Goal: Communication & Community: Answer question/provide support

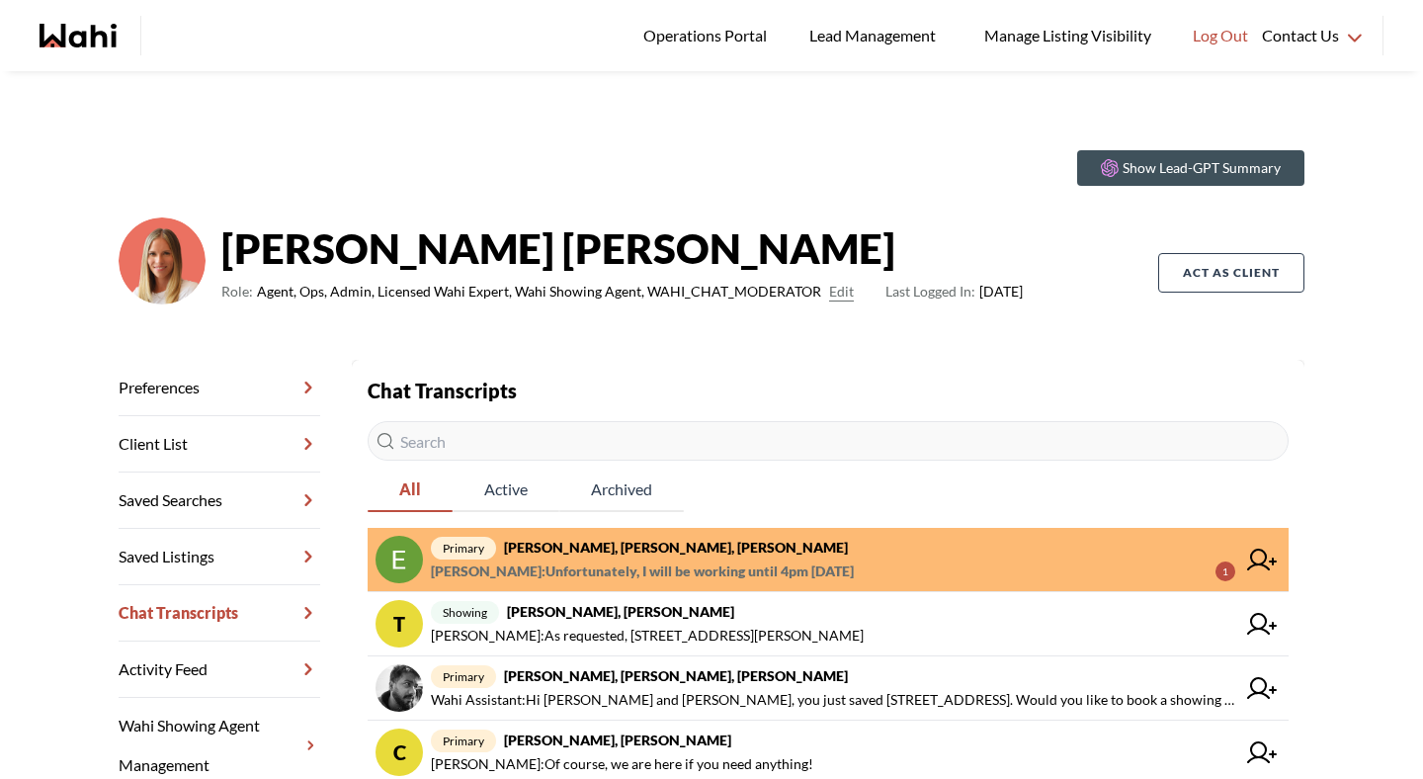
click at [569, 584] on link "primary [PERSON_NAME], [PERSON_NAME], [PERSON_NAME] : Unfortunately, I will be …" at bounding box center [828, 560] width 921 height 64
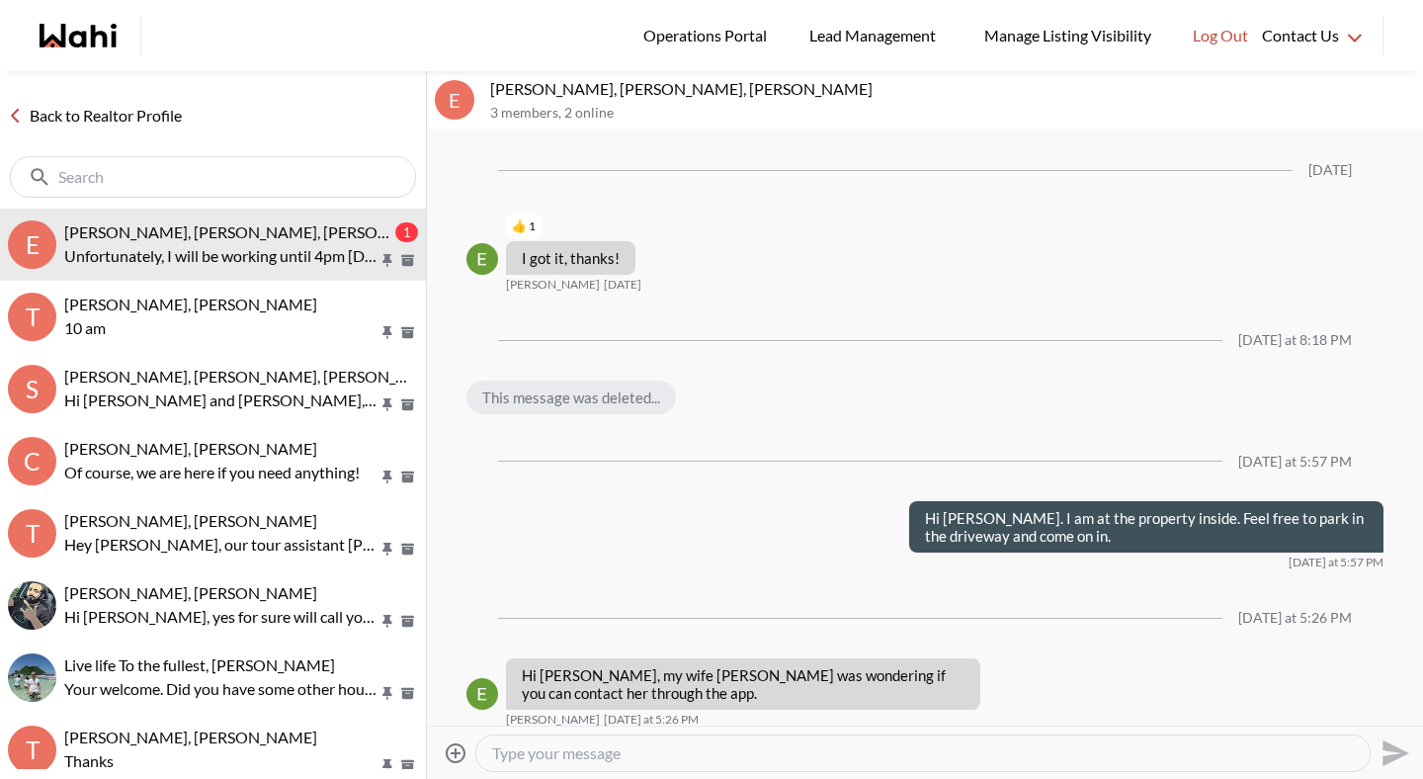
scroll to position [2896, 0]
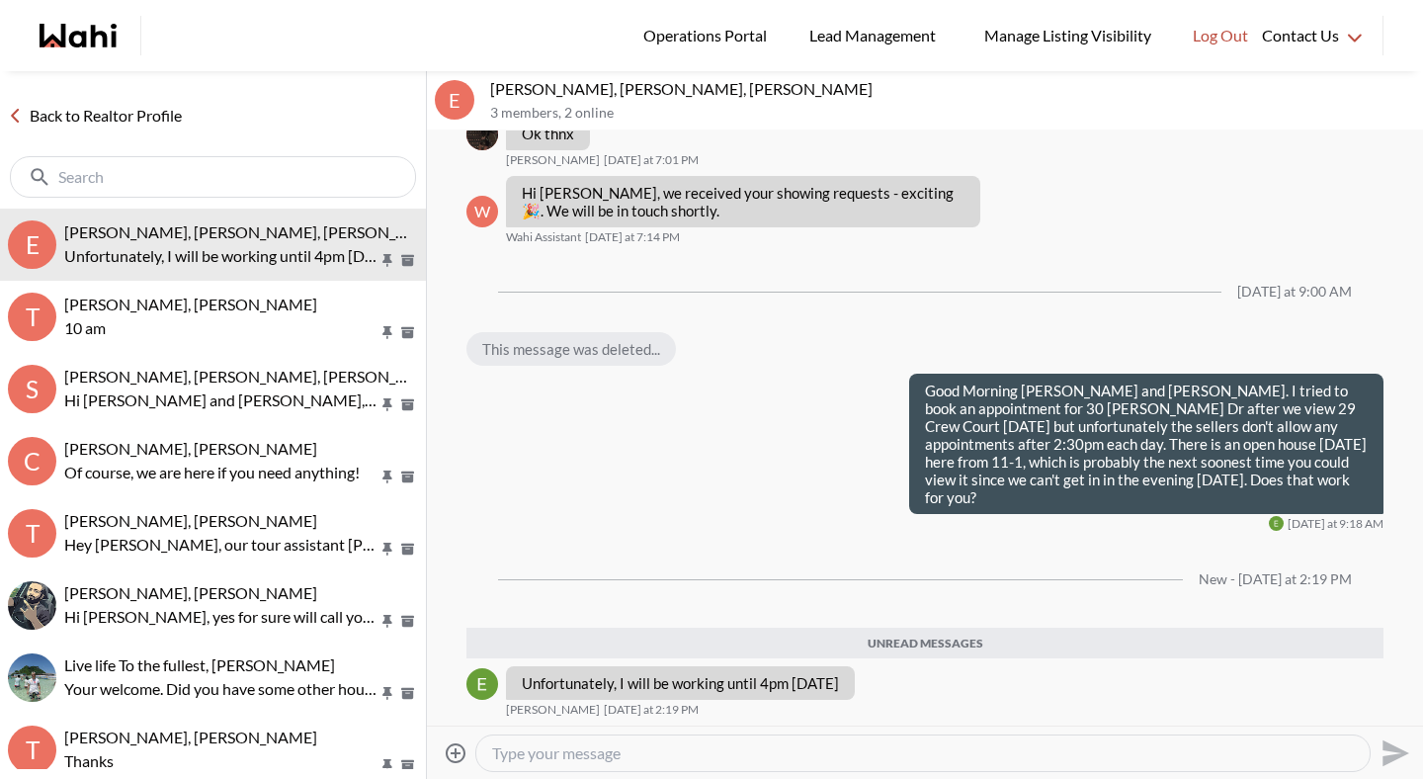
click at [619, 754] on textarea "Type your message" at bounding box center [923, 753] width 862 height 20
type textarea "H"
type textarea "A"
type textarea "h"
type textarea "a"
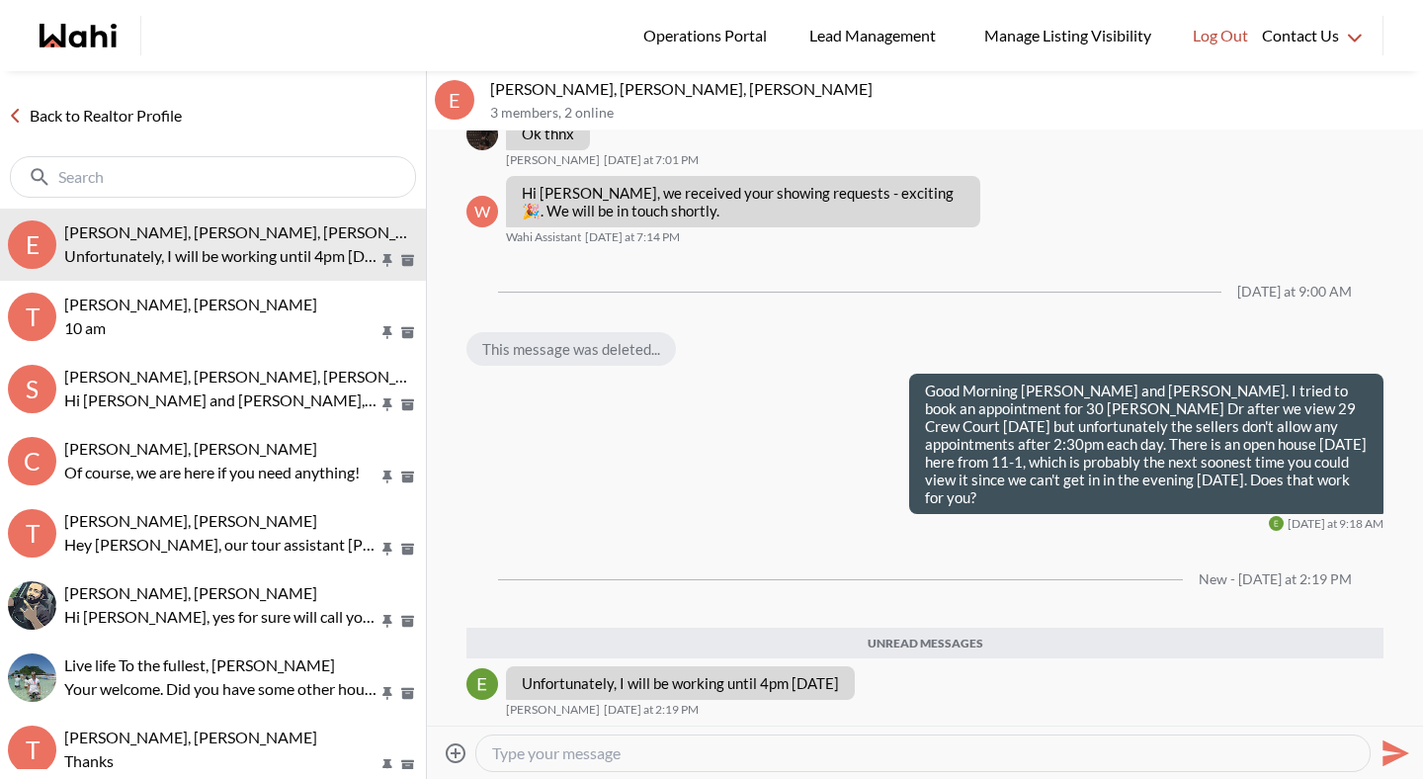
type textarea "a"
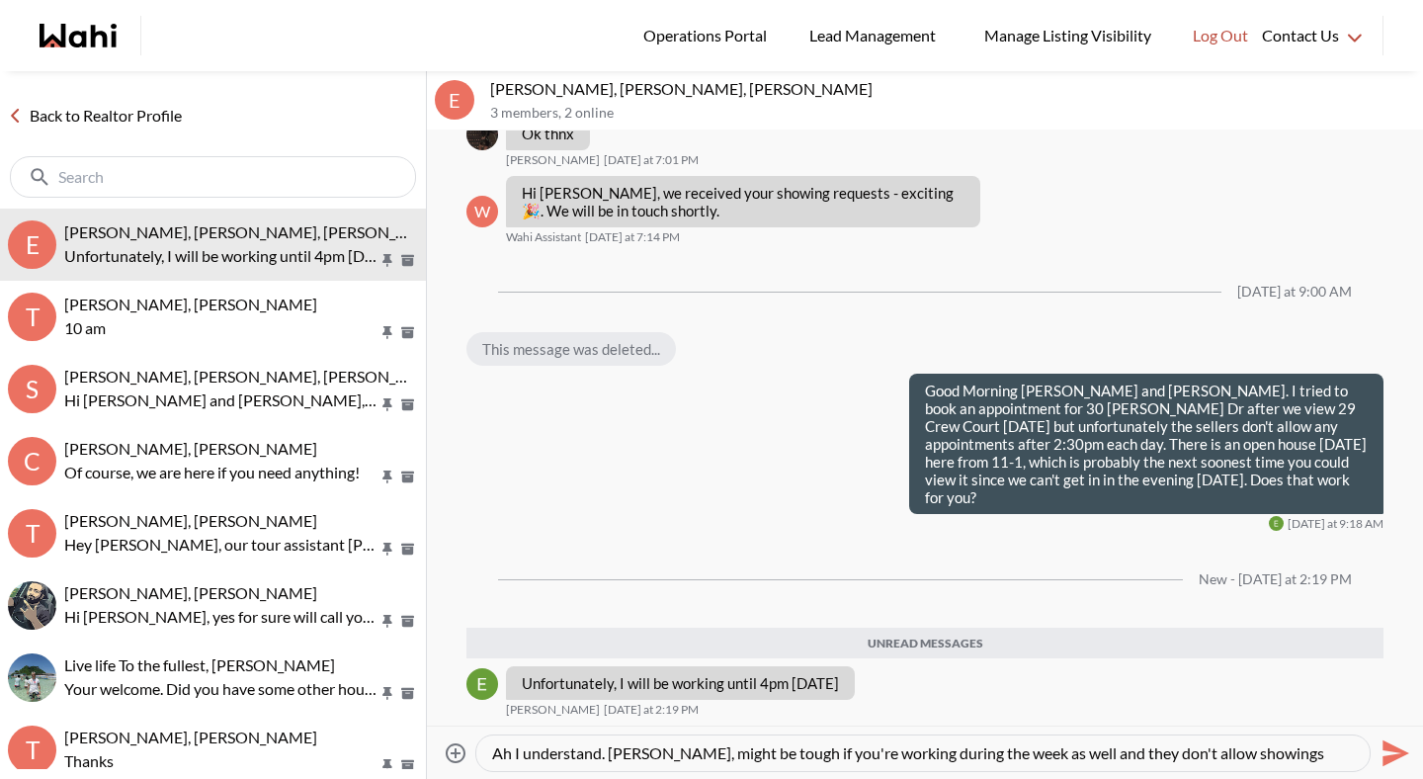
drag, startPoint x: 650, startPoint y: 758, endPoint x: 1422, endPoint y: 728, distance: 772.3
click at [1422, 728] on div "Attach files Ah I understand. [PERSON_NAME], might be tough if you're working d…" at bounding box center [925, 751] width 996 height 53
click at [687, 754] on textarea "Ah I understand. [PERSON_NAME], might be tough if you're working during the wee…" at bounding box center [923, 753] width 862 height 20
drag, startPoint x: 649, startPoint y: 754, endPoint x: 1336, endPoint y: 761, distance: 686.8
click at [1336, 761] on textarea "Ah I understand. [PERSON_NAME], might be tough if you're working during the wee…" at bounding box center [923, 753] width 862 height 20
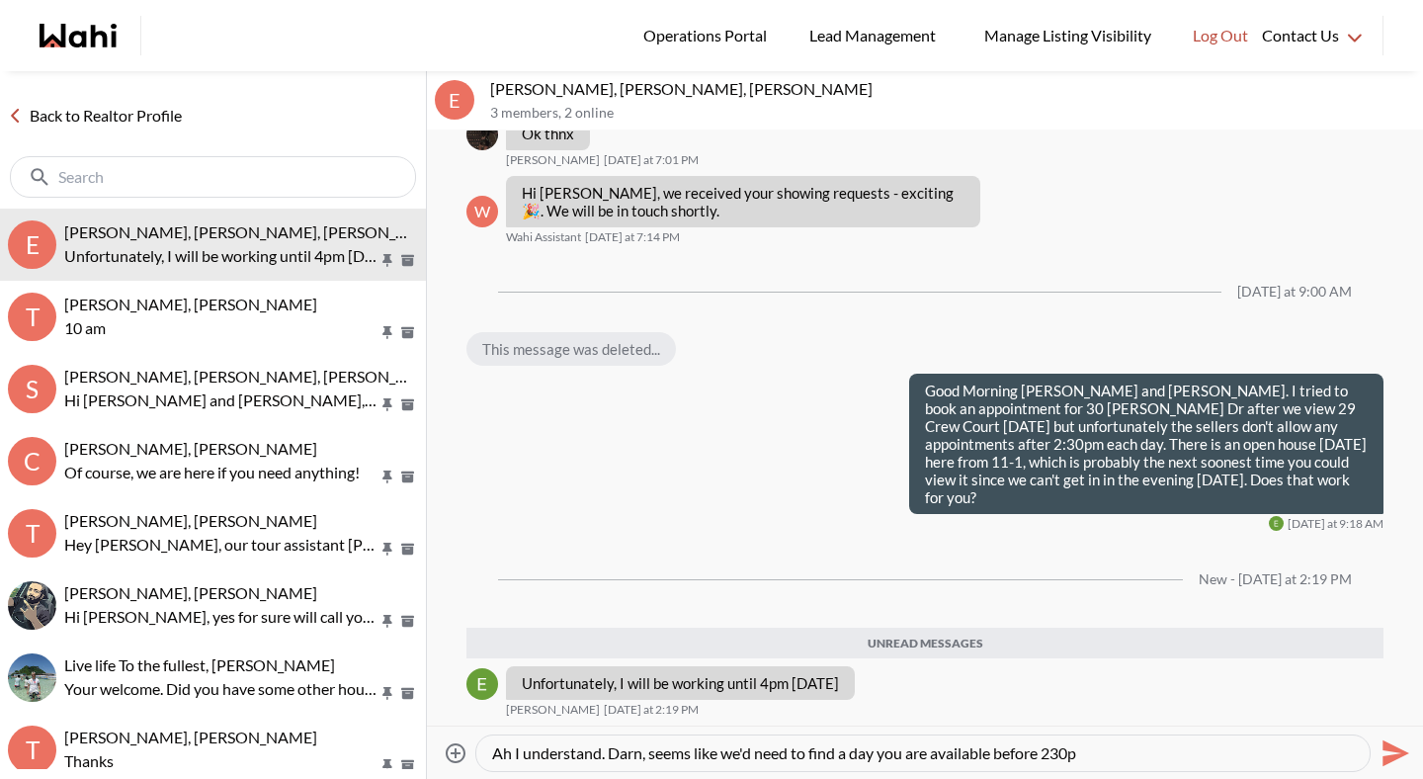
type textarea "Ah I understand. Darn, seems like we'd need to find a day you are available bef…"
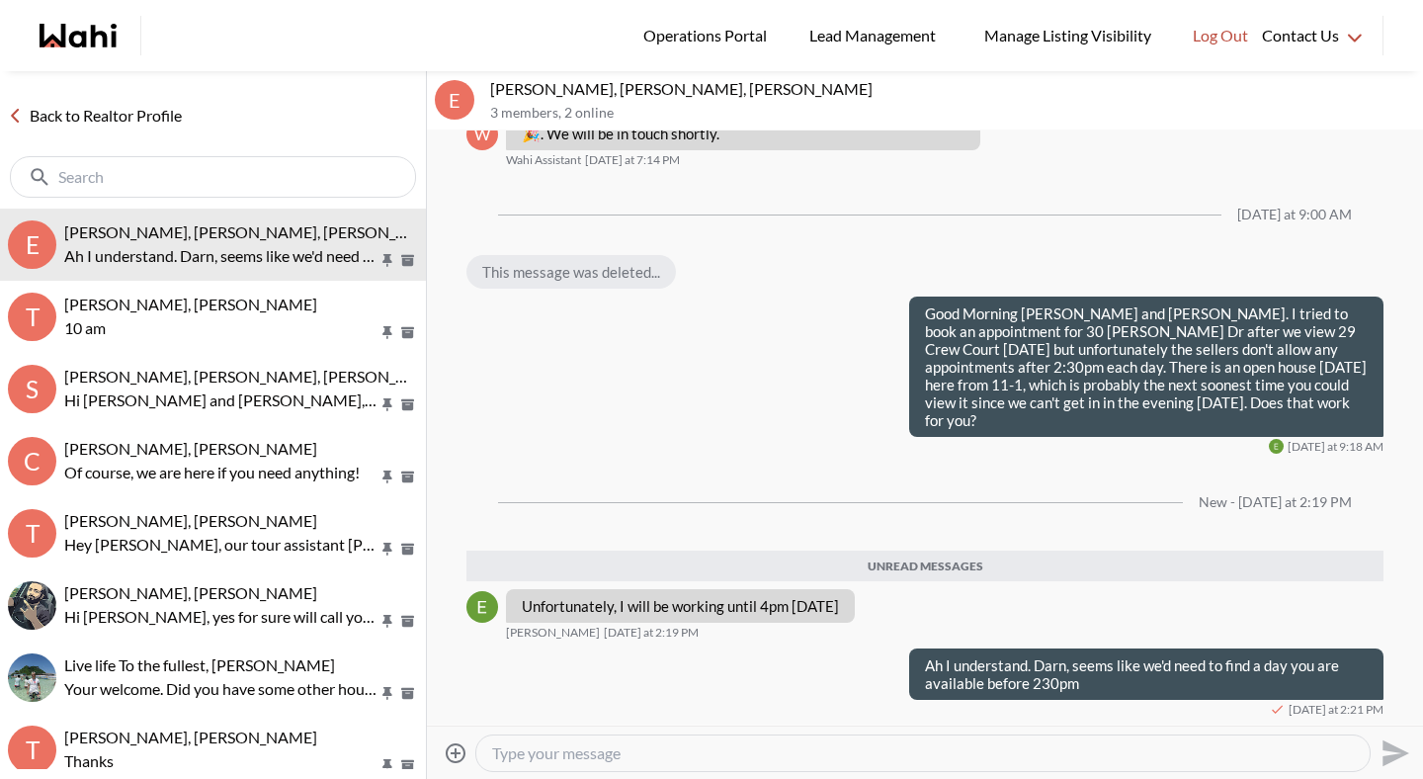
scroll to position [2926, 0]
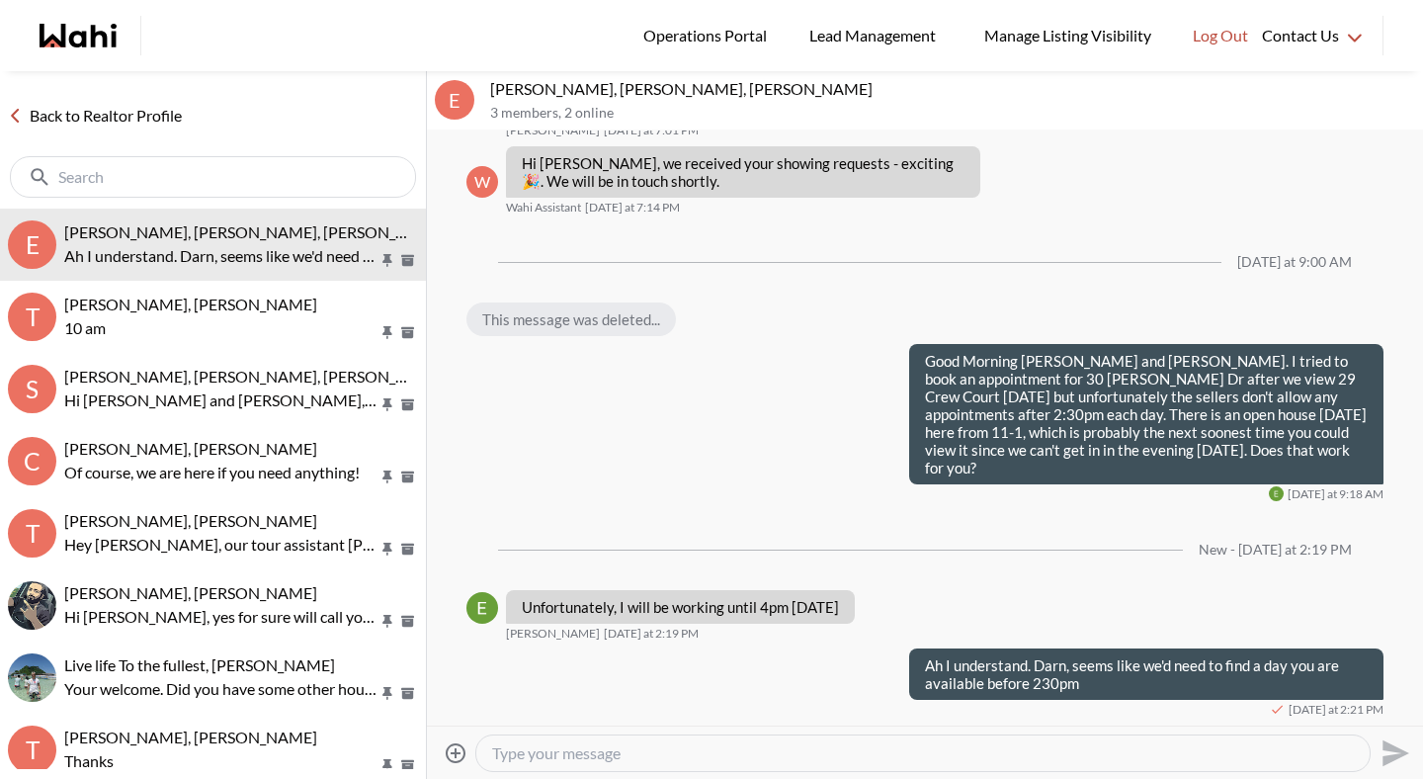
click at [141, 116] on link "Back to Realtor Profile" at bounding box center [95, 116] width 190 height 26
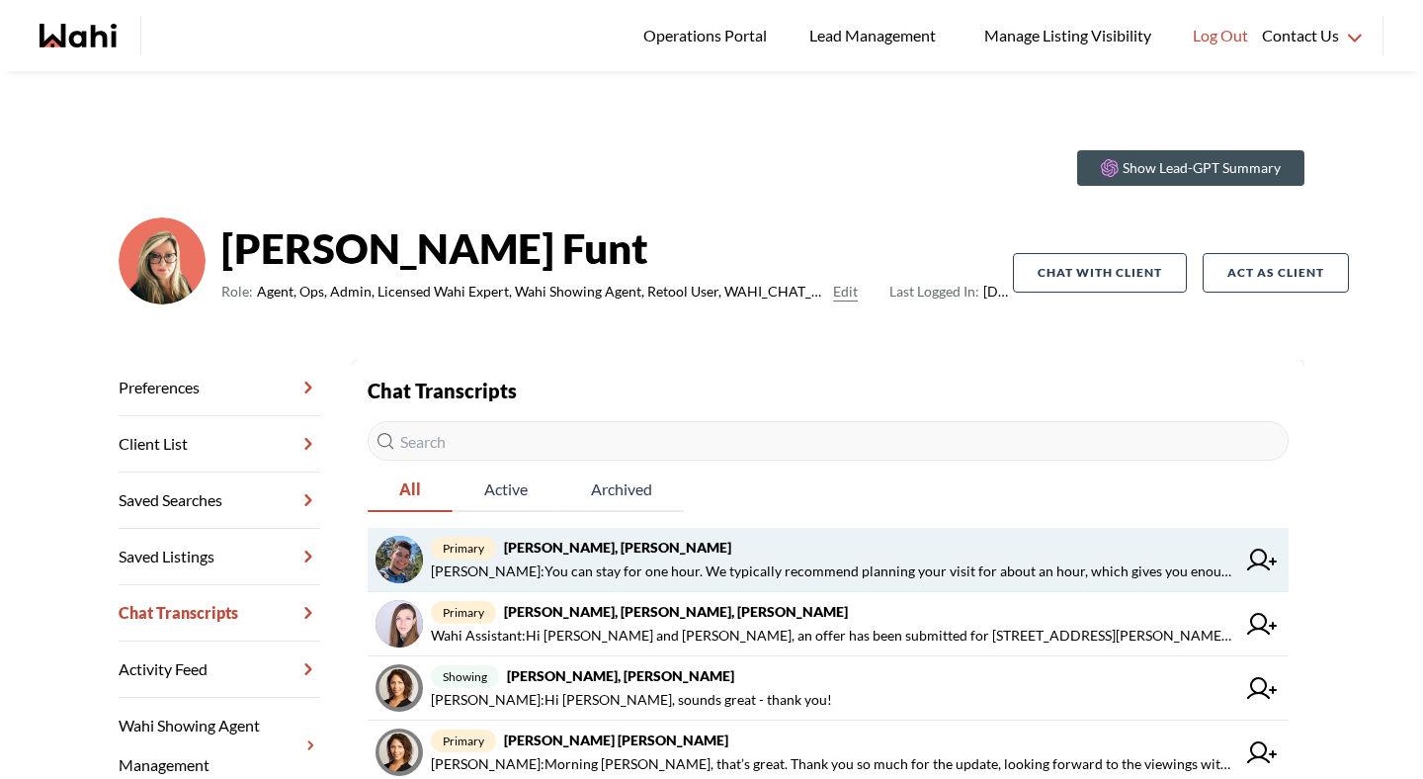
click at [625, 551] on strong "[PERSON_NAME], [PERSON_NAME]" at bounding box center [617, 547] width 227 height 17
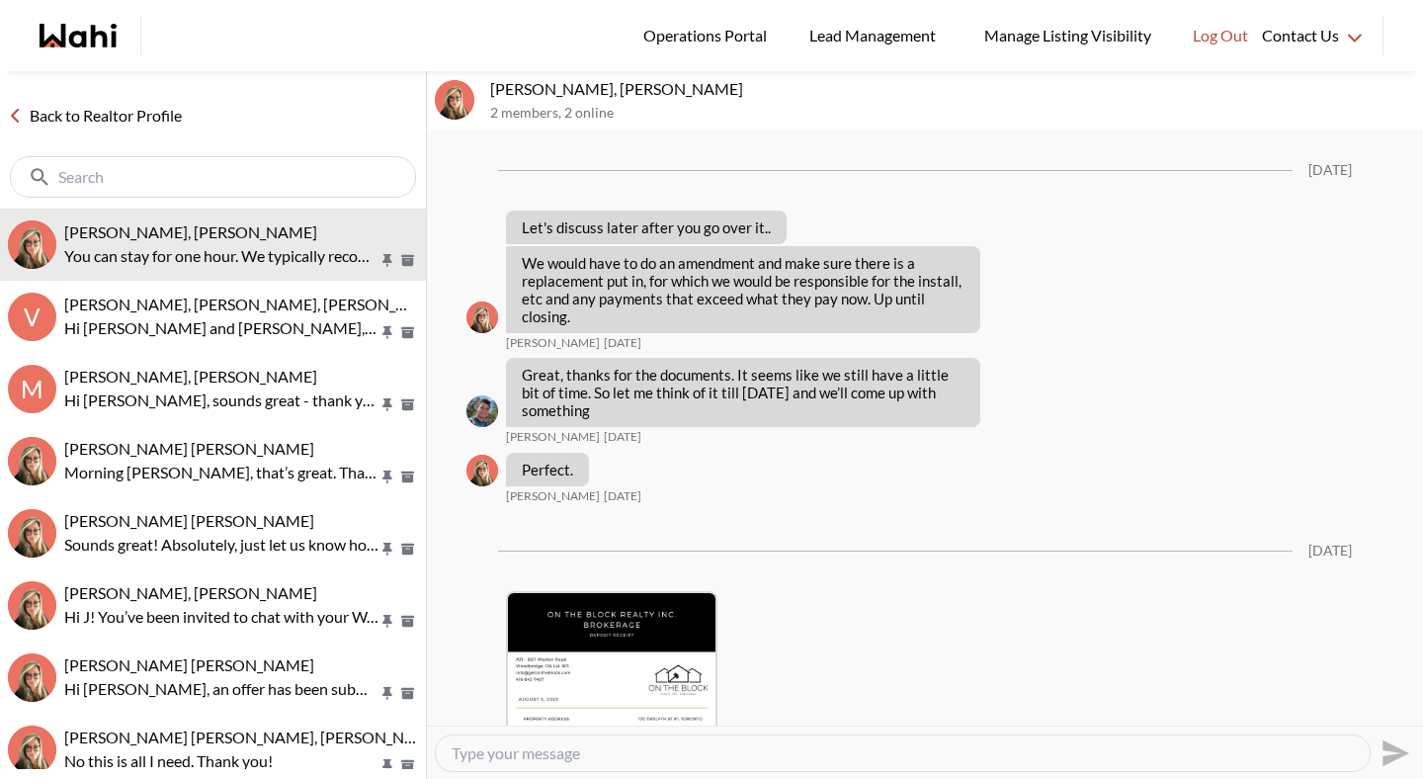
scroll to position [3896, 0]
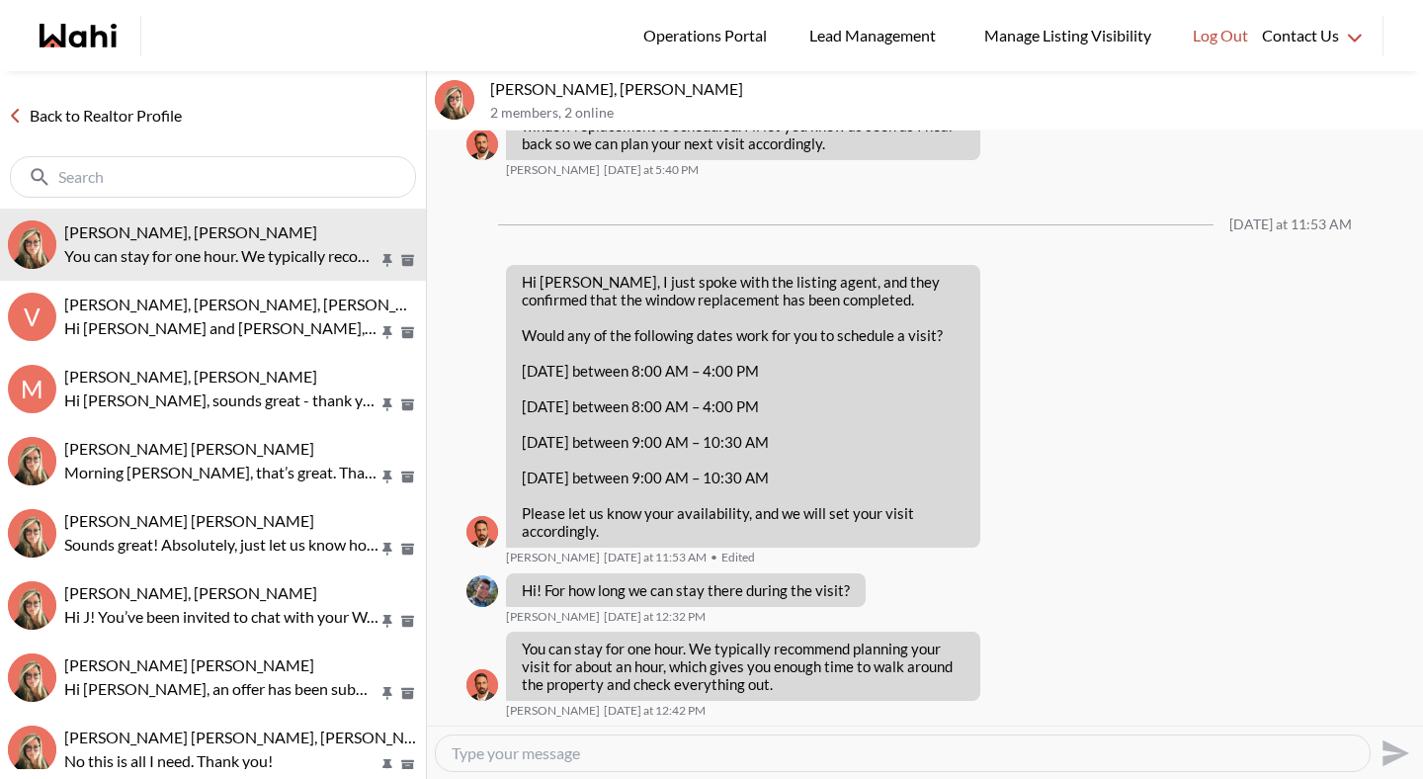
click at [166, 117] on link "Back to Realtor Profile" at bounding box center [95, 116] width 190 height 26
